Goal: Transaction & Acquisition: Purchase product/service

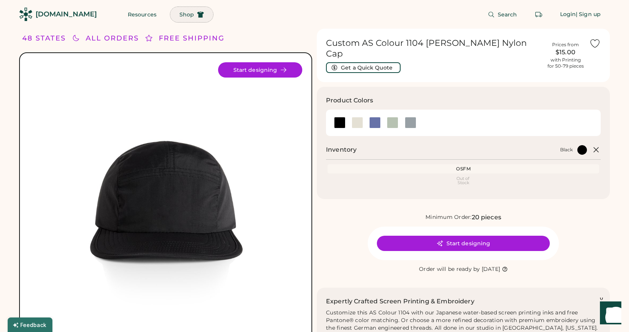
click at [177, 17] on button "Shop" at bounding box center [191, 14] width 43 height 15
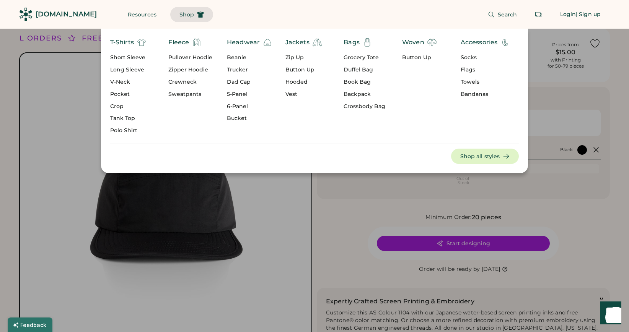
click at [358, 70] on div "Duffel Bag" at bounding box center [364, 70] width 42 height 8
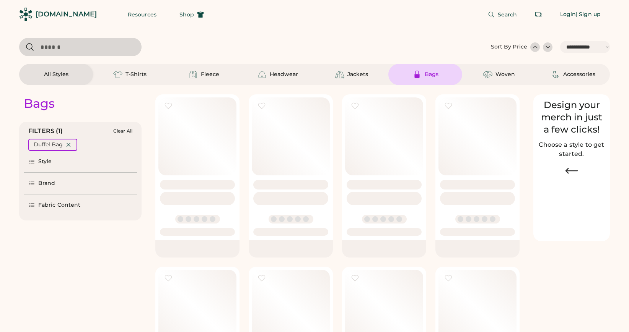
select select "*****"
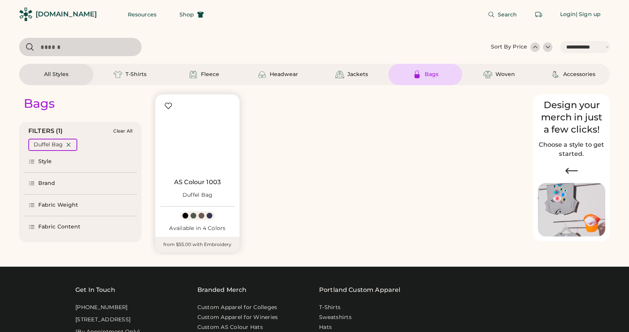
click at [202, 172] on img at bounding box center [197, 136] width 75 height 75
click at [197, 129] on img at bounding box center [197, 136] width 75 height 75
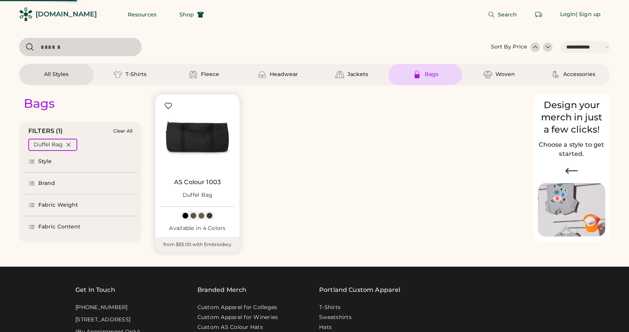
click at [193, 140] on img at bounding box center [197, 136] width 75 height 75
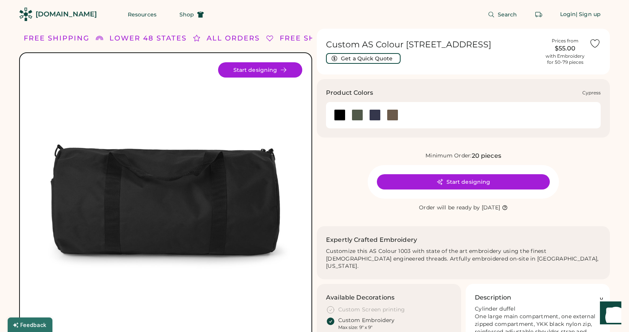
click at [357, 116] on div at bounding box center [356, 114] width 11 height 11
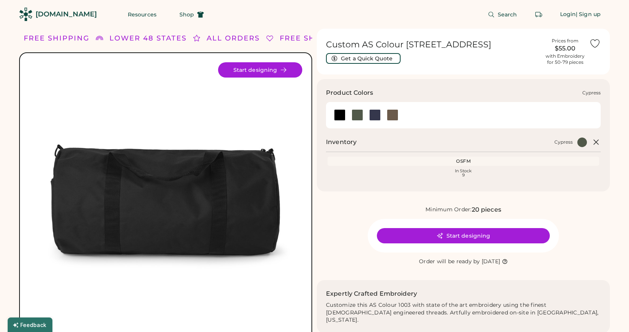
click at [358, 116] on div at bounding box center [356, 114] width 11 height 11
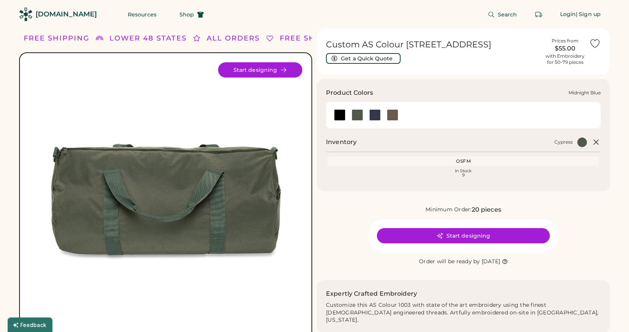
click at [377, 114] on div at bounding box center [374, 114] width 11 height 11
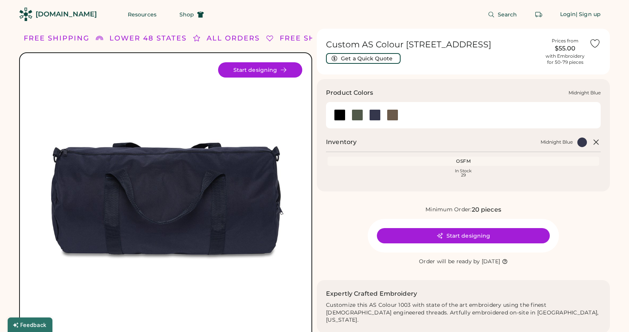
click at [375, 117] on div at bounding box center [374, 114] width 11 height 11
click at [393, 117] on div at bounding box center [392, 114] width 11 height 11
click at [391, 116] on div at bounding box center [392, 114] width 11 height 11
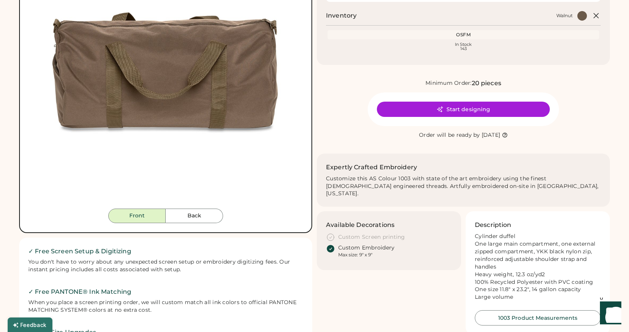
scroll to position [137, 0]
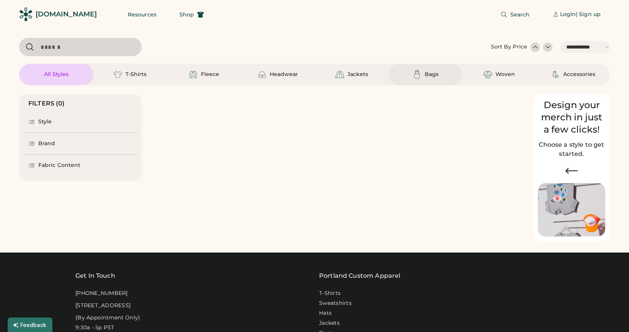
select select "*****"
click at [563, 71] on div "Accessories" at bounding box center [579, 75] width 32 height 8
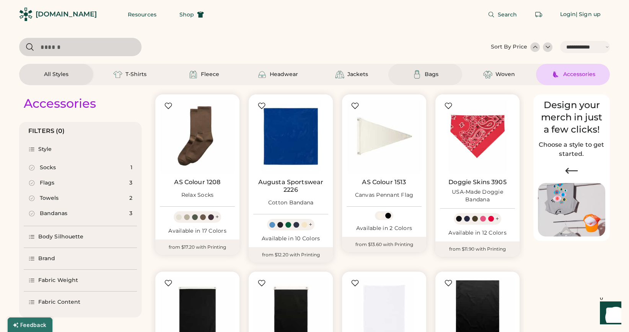
click at [427, 82] on div "Bags" at bounding box center [425, 74] width 74 height 21
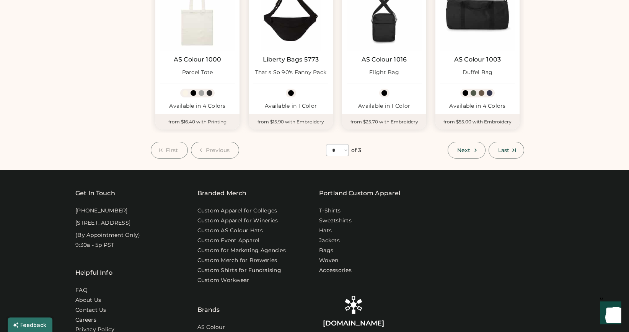
scroll to position [465, 0]
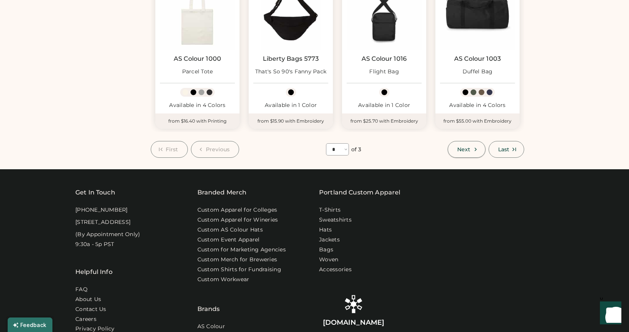
click at [465, 149] on span "Next" at bounding box center [463, 149] width 13 height 5
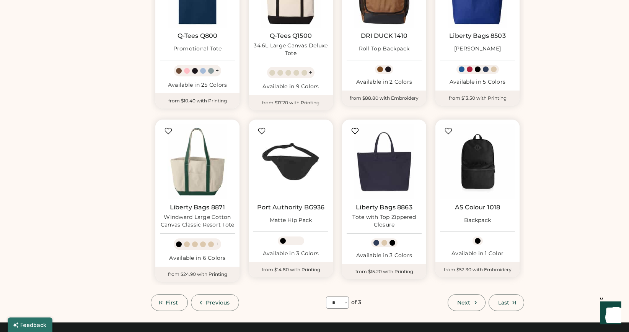
scroll to position [333, 0]
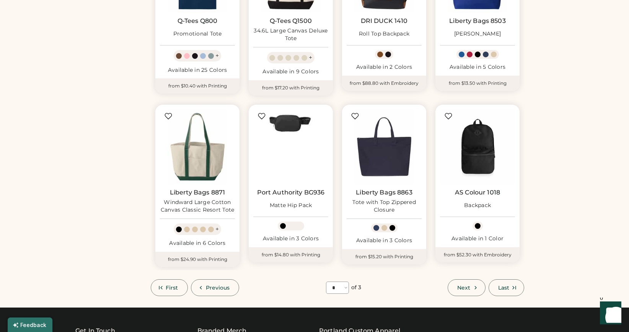
click at [471, 291] on button "Next" at bounding box center [465, 287] width 37 height 17
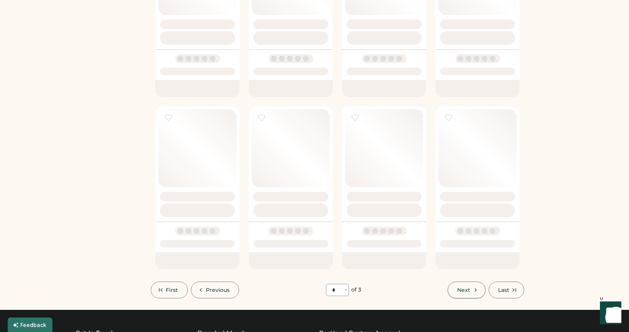
select select "*"
